Goal: Answer question/provide support

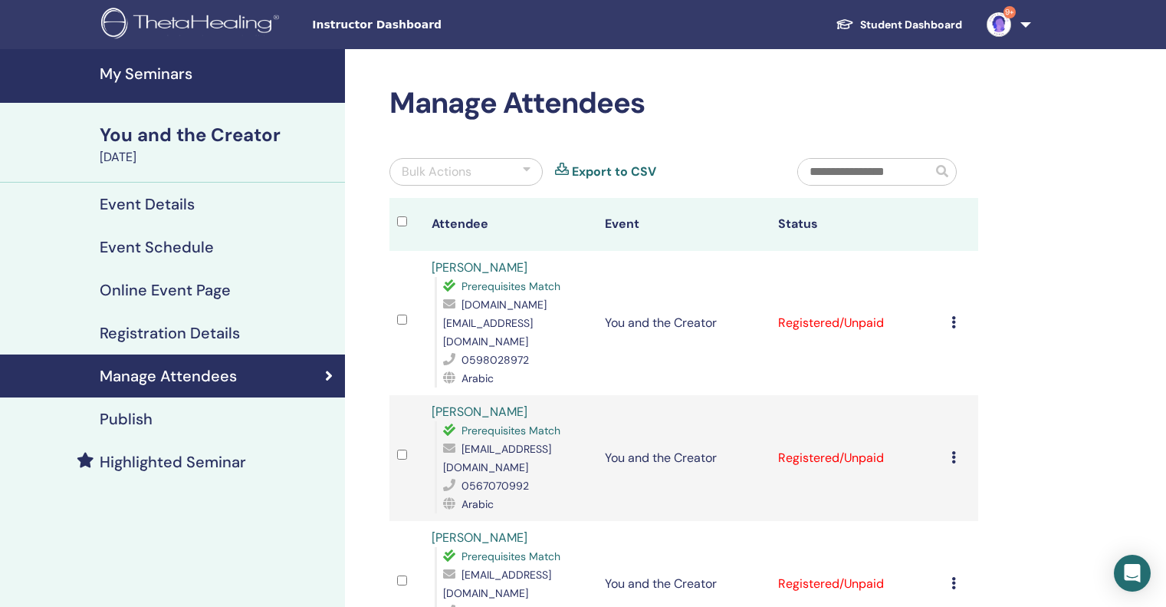
click at [163, 205] on h4 "Event Details" at bounding box center [147, 204] width 95 height 18
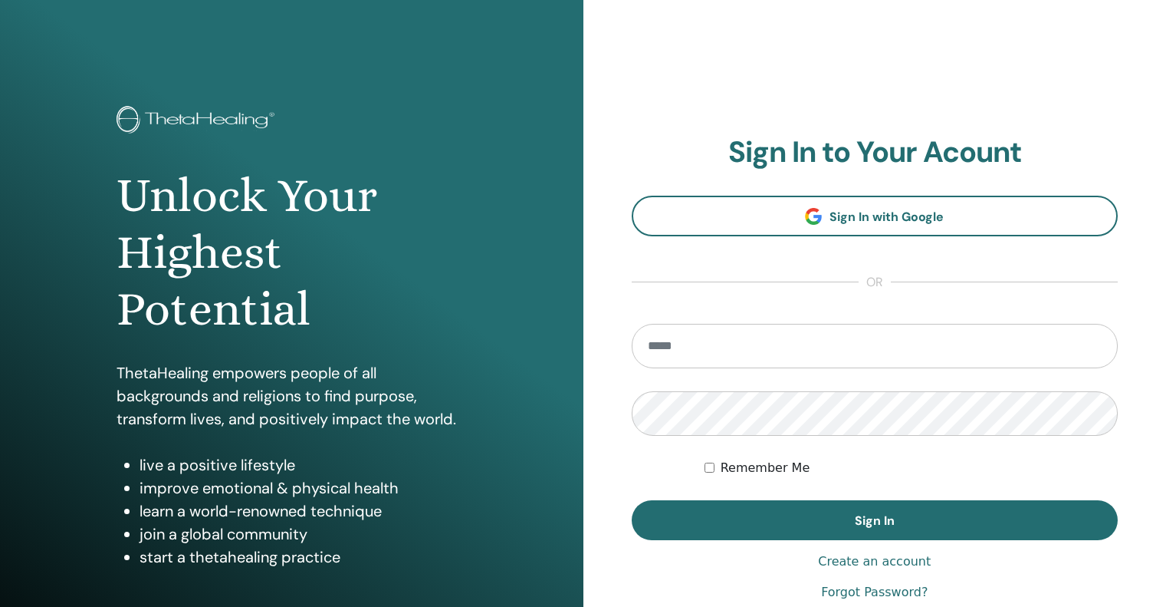
type input "**********"
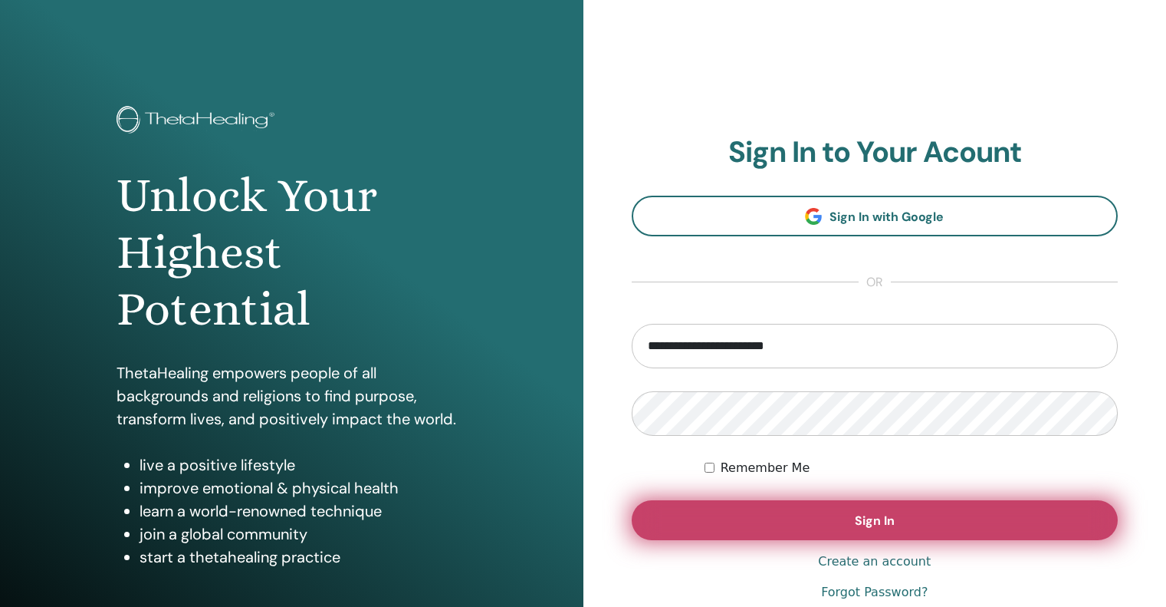
click at [900, 511] on button "Sign In" at bounding box center [875, 520] width 487 height 40
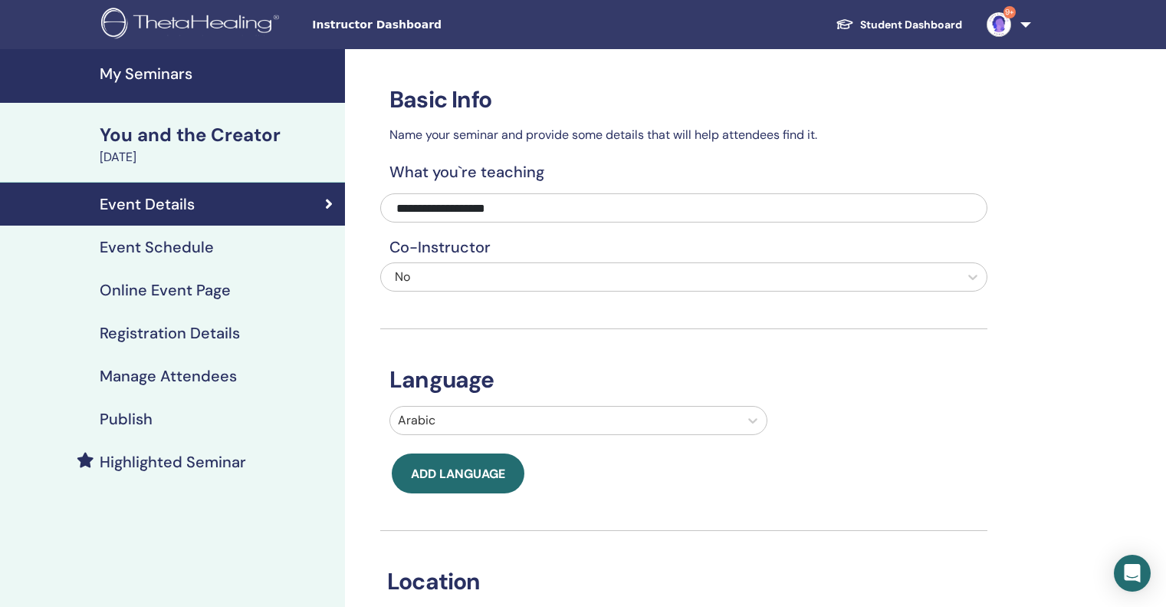
click at [109, 71] on h4 "My Seminars" at bounding box center [218, 73] width 236 height 18
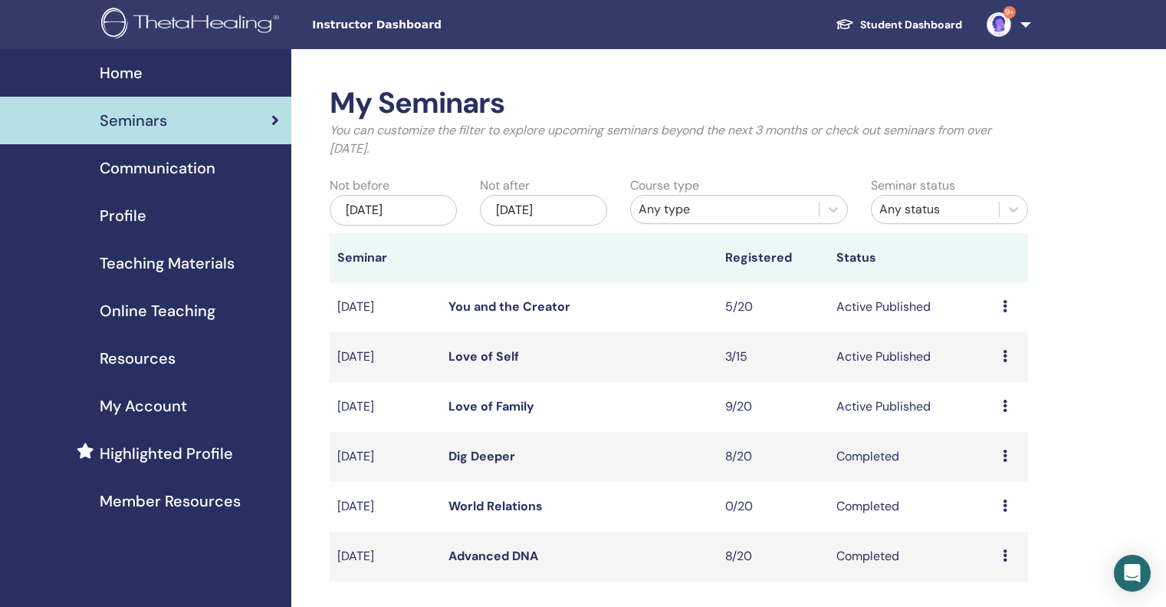
click at [1007, 402] on icon at bounding box center [1005, 406] width 5 height 12
click at [1006, 458] on link "Attendees" at bounding box center [996, 460] width 58 height 16
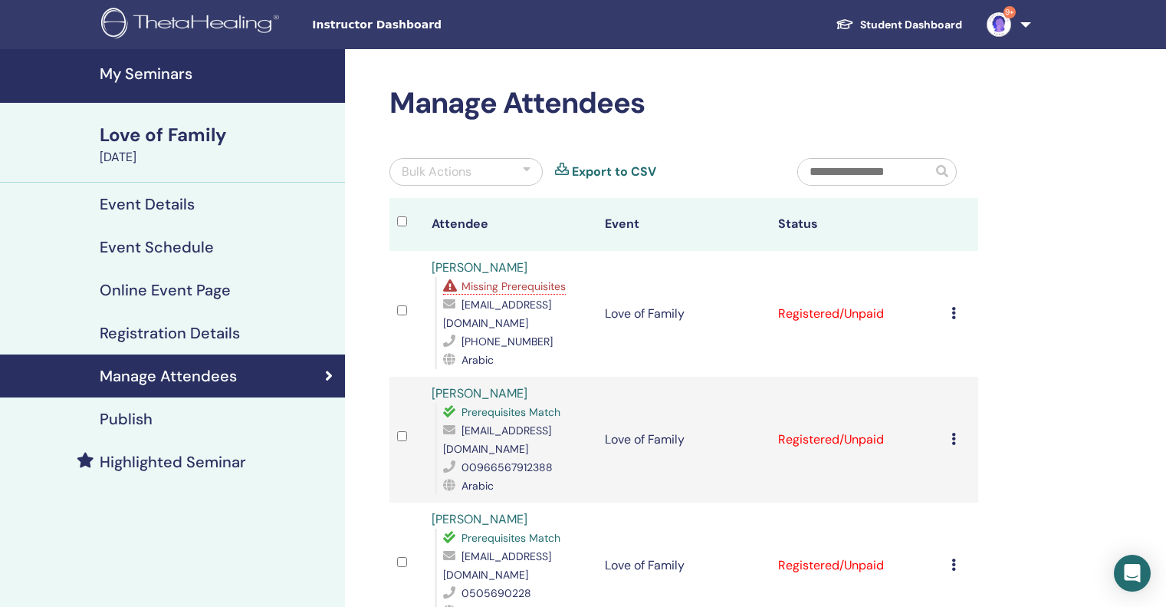
click at [814, 305] on td "Registered/Unpaid" at bounding box center [857, 314] width 173 height 126
click at [955, 308] on icon at bounding box center [954, 313] width 5 height 12
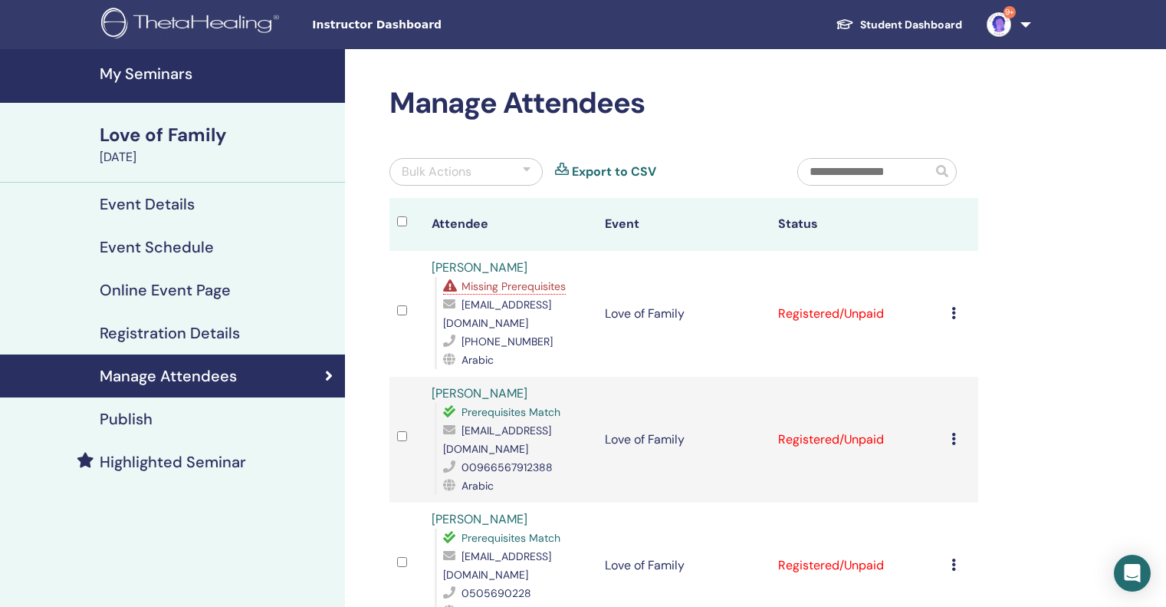
click at [648, 254] on td "Love of Family" at bounding box center [683, 314] width 173 height 126
click at [486, 288] on span "Missing Prerequisites" at bounding box center [514, 286] width 104 height 14
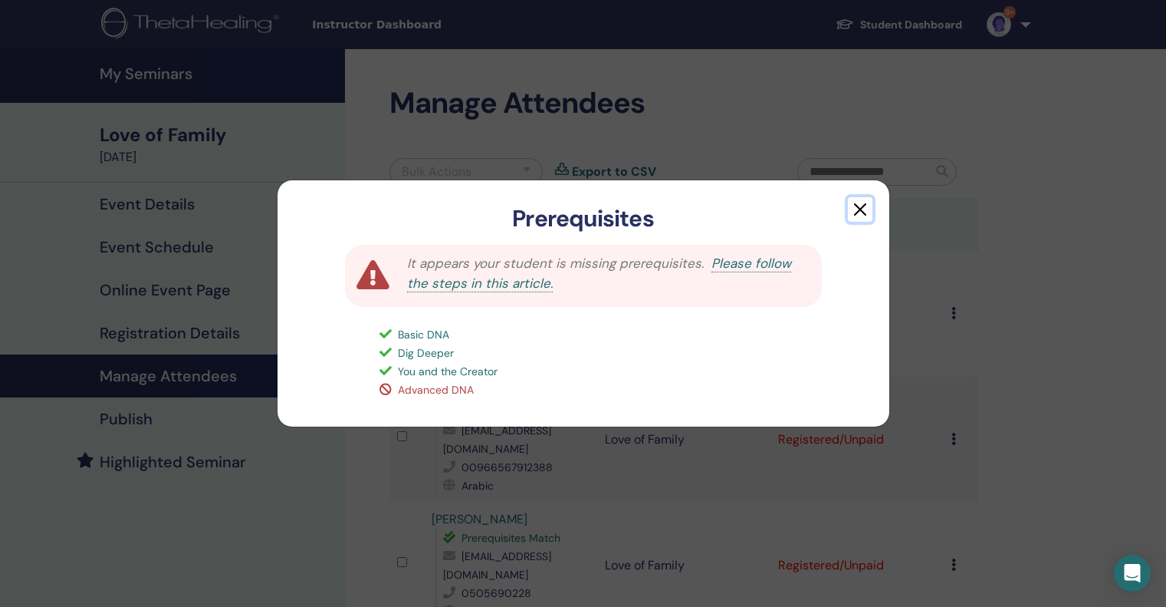
click at [854, 215] on button "button" at bounding box center [860, 209] width 25 height 25
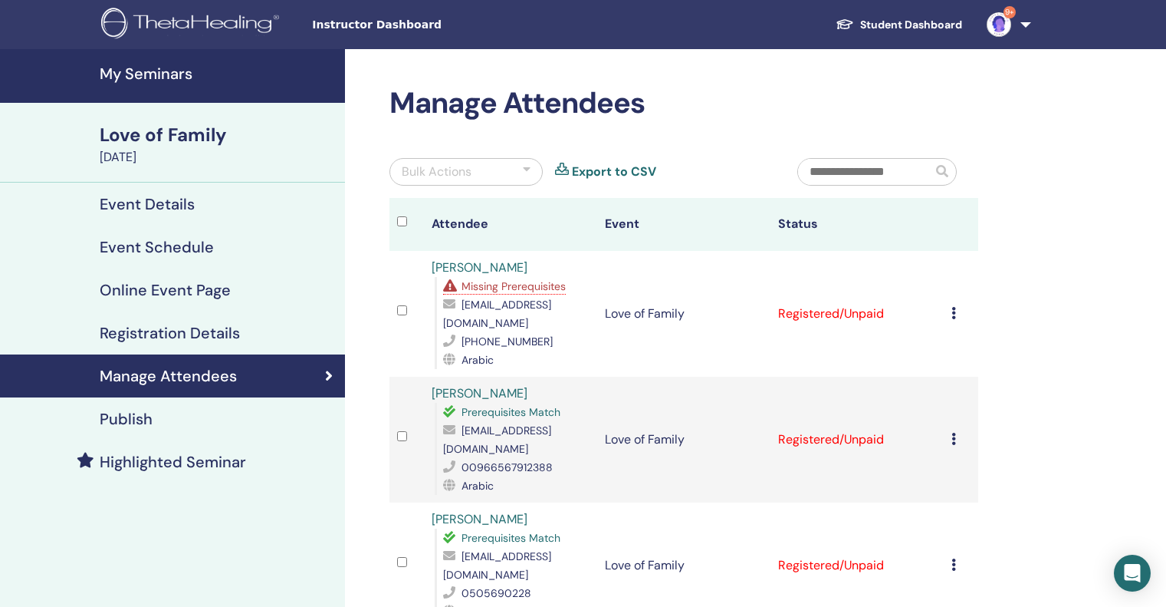
drag, startPoint x: 566, startPoint y: 262, endPoint x: 551, endPoint y: 271, distance: 17.5
click at [551, 271] on div "Fatima Alhammadi Missing Prerequisites tamismoora@gmail.com +971505333915 Arabic" at bounding box center [511, 313] width 158 height 110
drag, startPoint x: 590, startPoint y: 304, endPoint x: 460, endPoint y: 307, distance: 130.4
click at [460, 307] on td "Fatima Alhammadi Missing Prerequisites tamismoora@gmail.com +971505333915 Arabic" at bounding box center [510, 314] width 173 height 126
copy div "tamismoora@gmail.com"
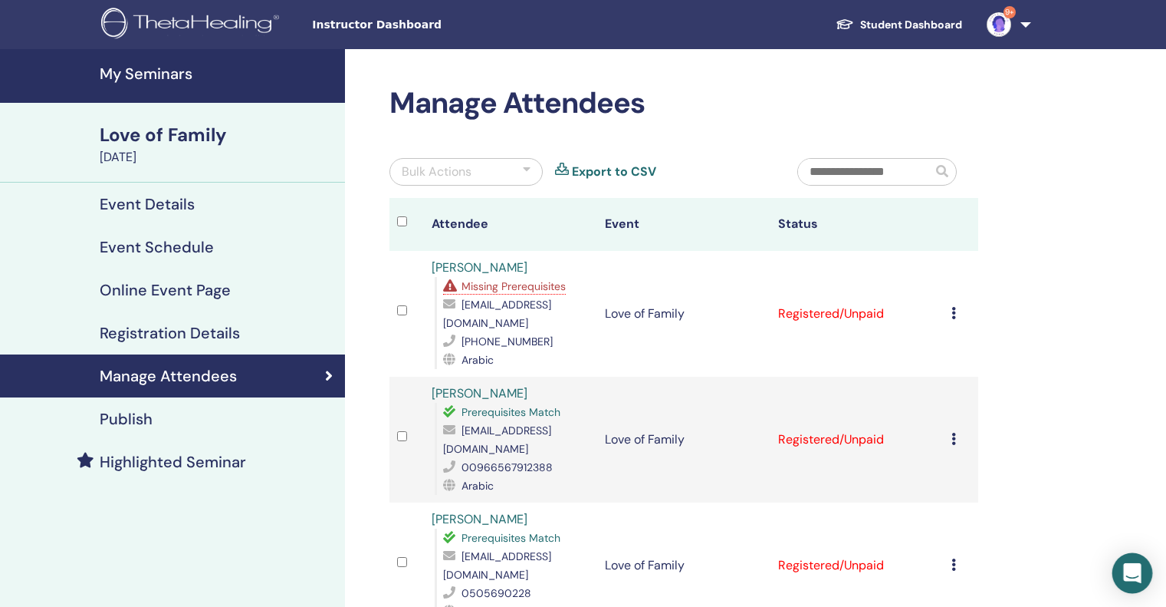
click at [1133, 564] on div "Open Intercom Messenger" at bounding box center [1133, 573] width 41 height 41
